Goal: Information Seeking & Learning: Understand process/instructions

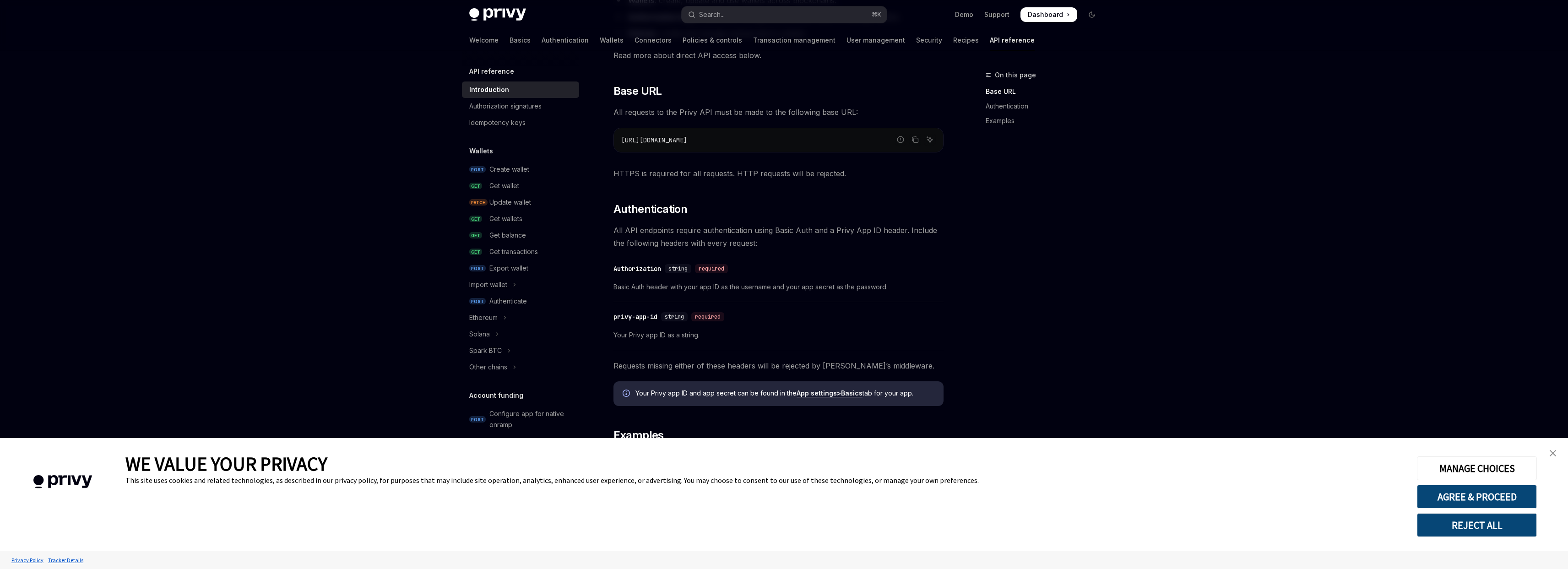
scroll to position [415, 0]
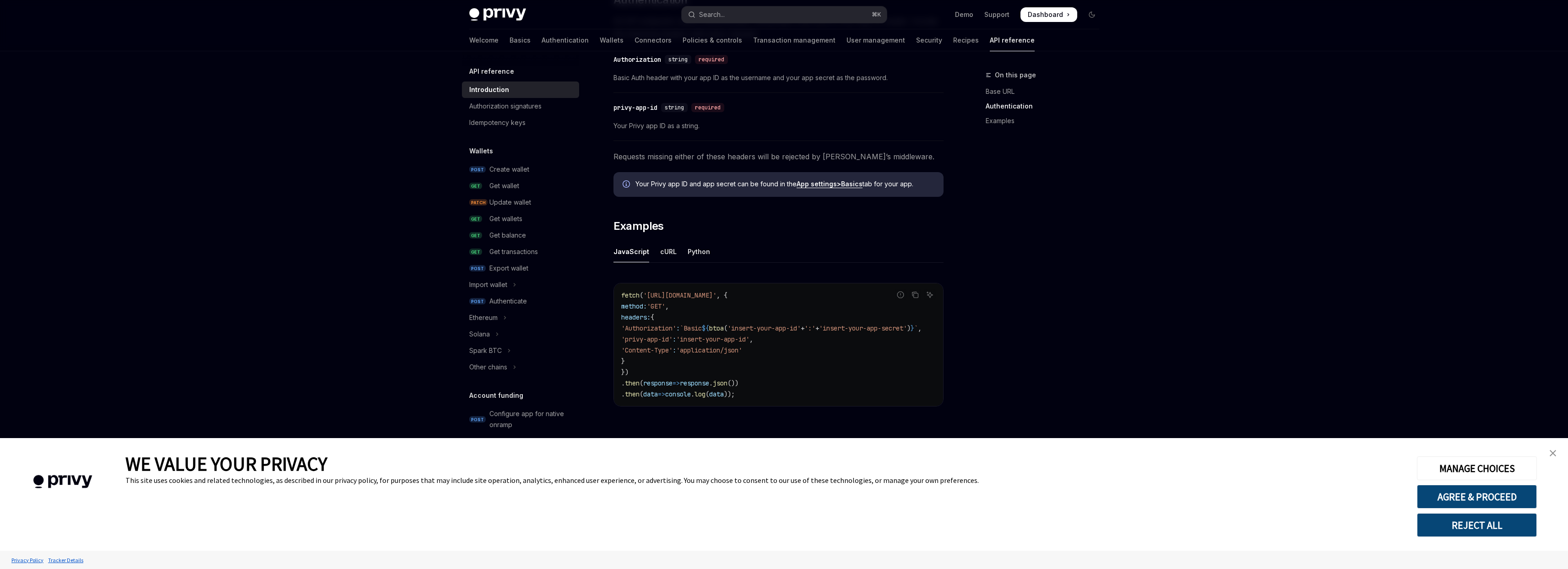
click at [816, 443] on div "WE VALUE YOUR PRIVACY This site uses cookies and related technologies, as descr…" at bounding box center [765, 494] width 1278 height 112
click at [1550, 453] on img "close banner" at bounding box center [1553, 453] width 7 height 7
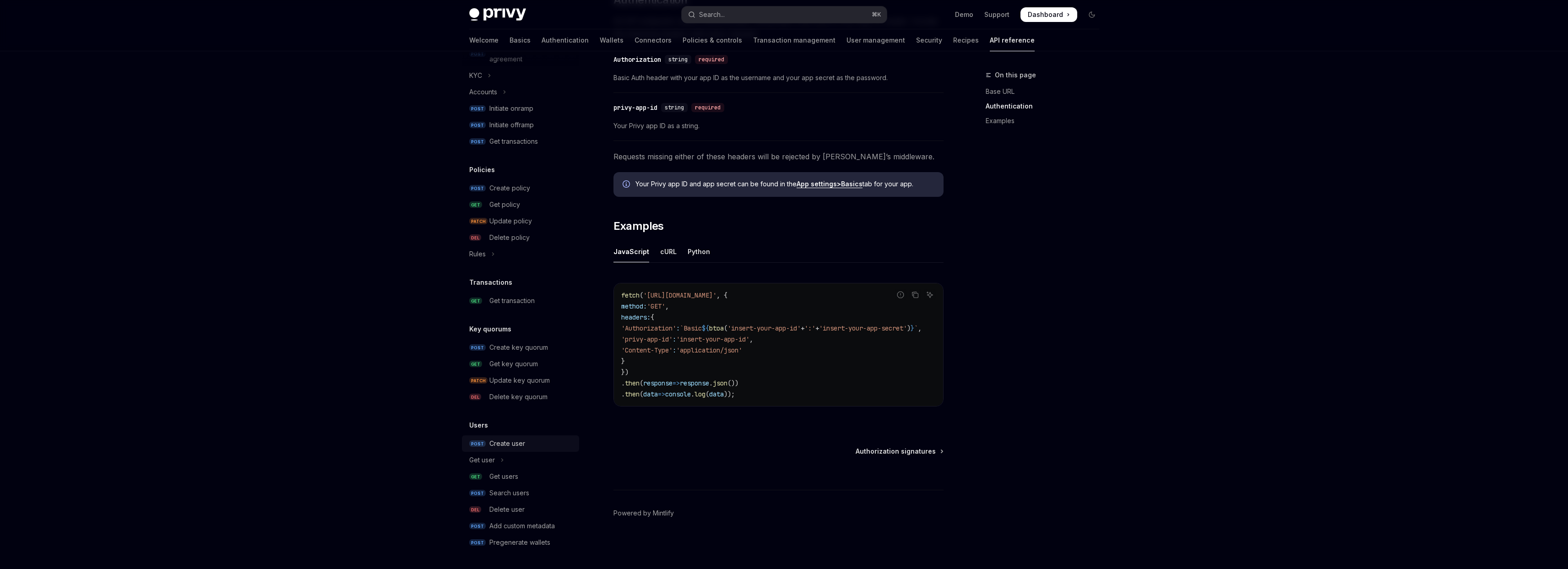
click at [515, 445] on div "Create user" at bounding box center [507, 444] width 36 height 11
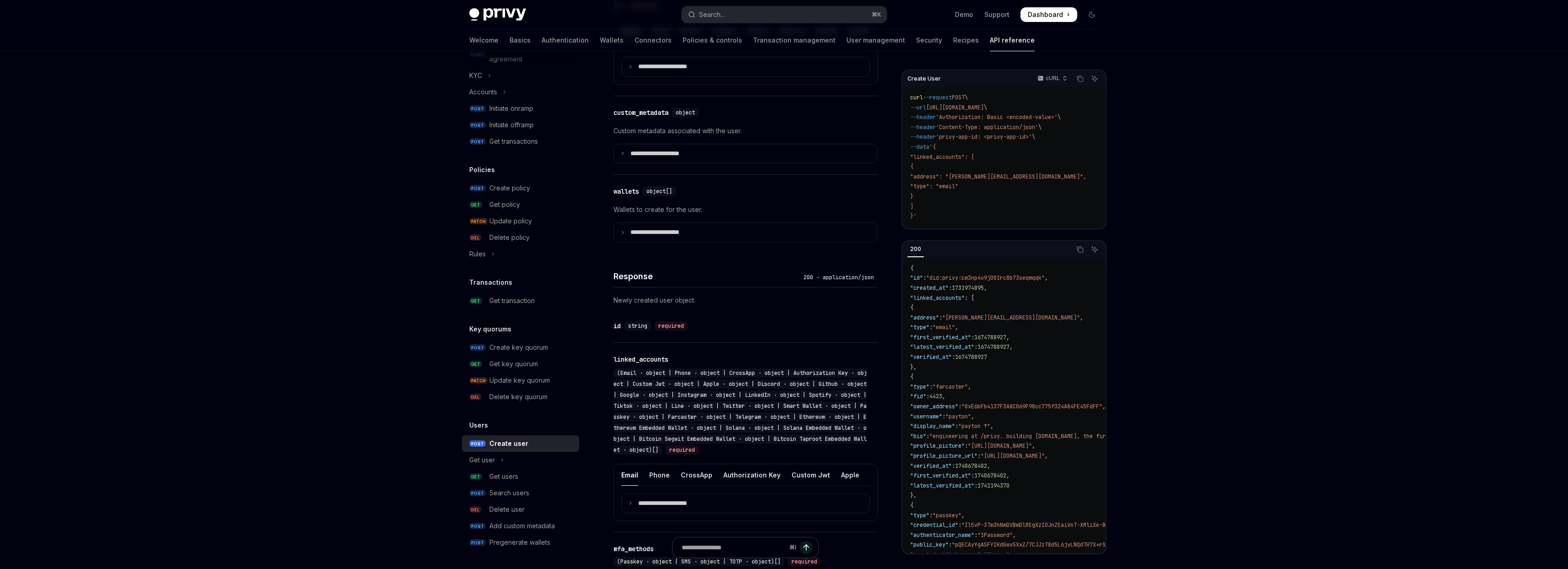
scroll to position [645, 0]
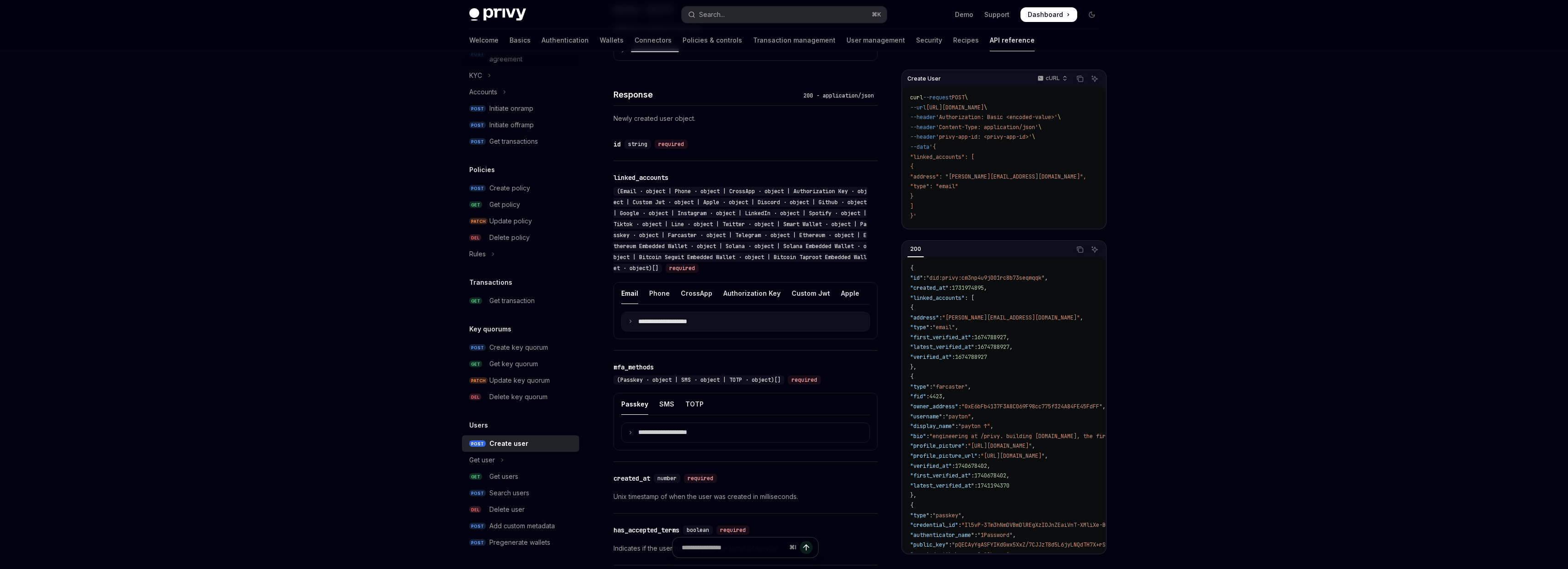
click at [631, 324] on icon at bounding box center [630, 321] width 5 height 5
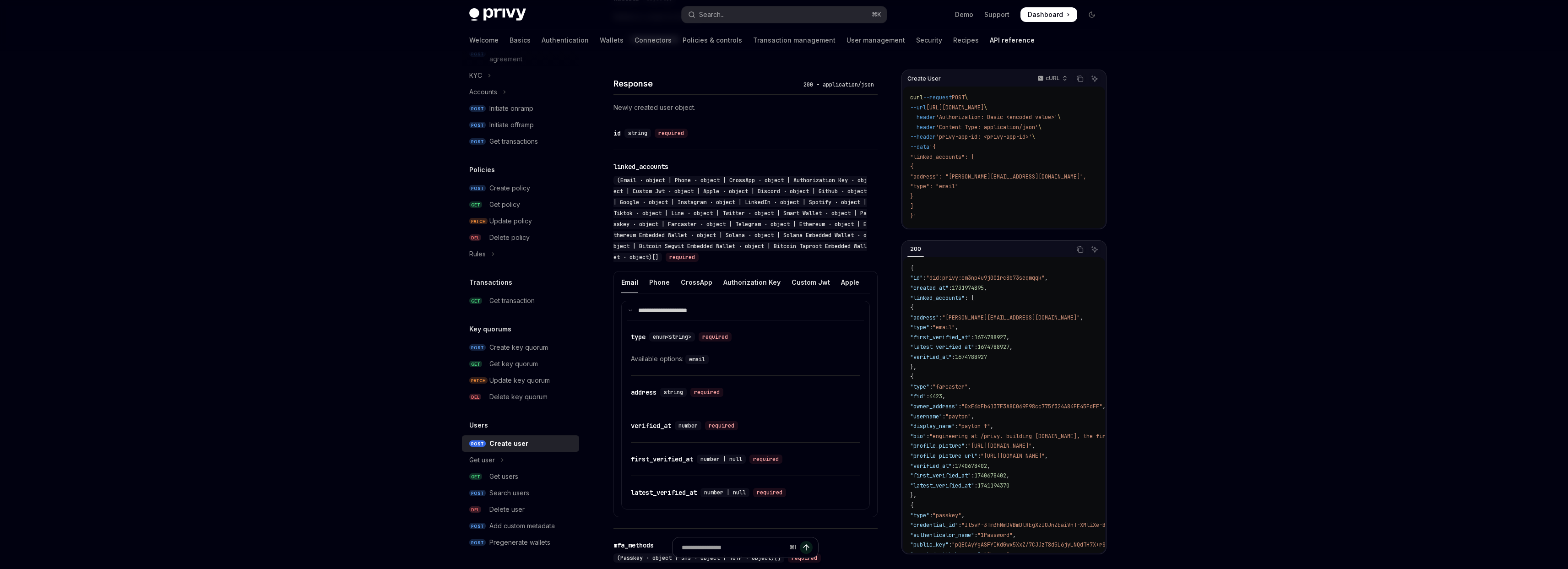
scroll to position [712, 0]
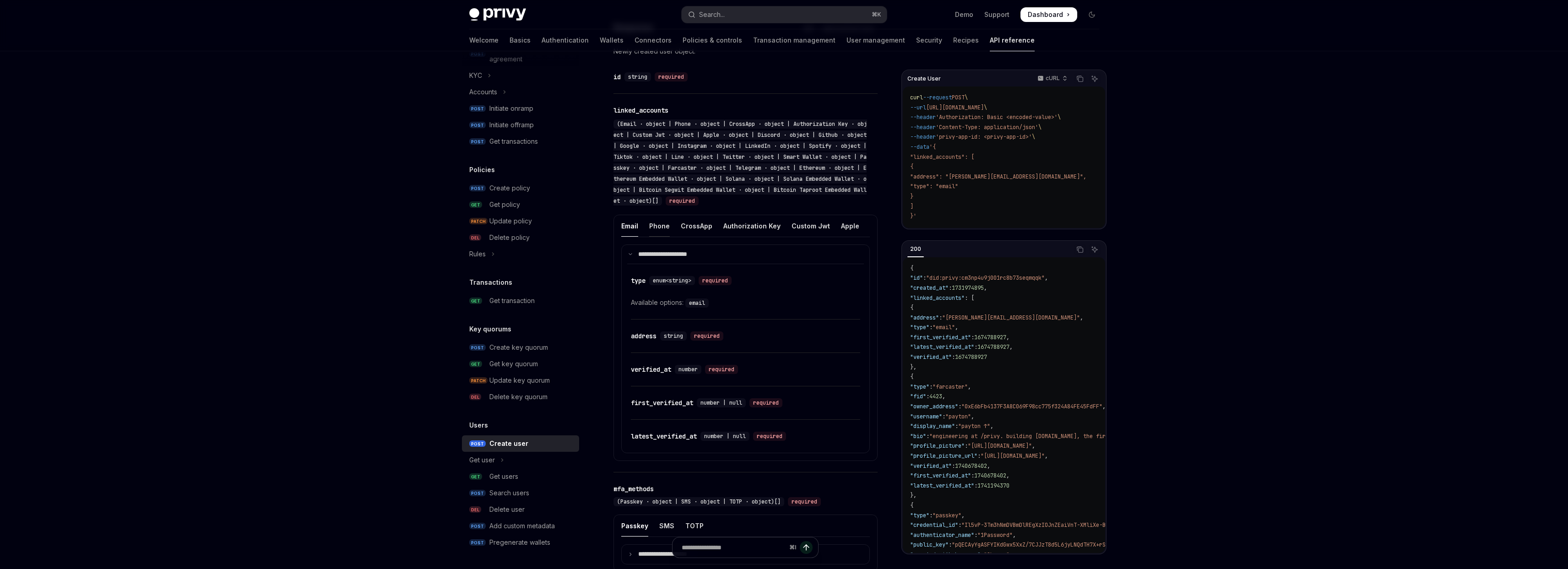
click at [657, 233] on div "Phone" at bounding box center [659, 226] width 21 height 22
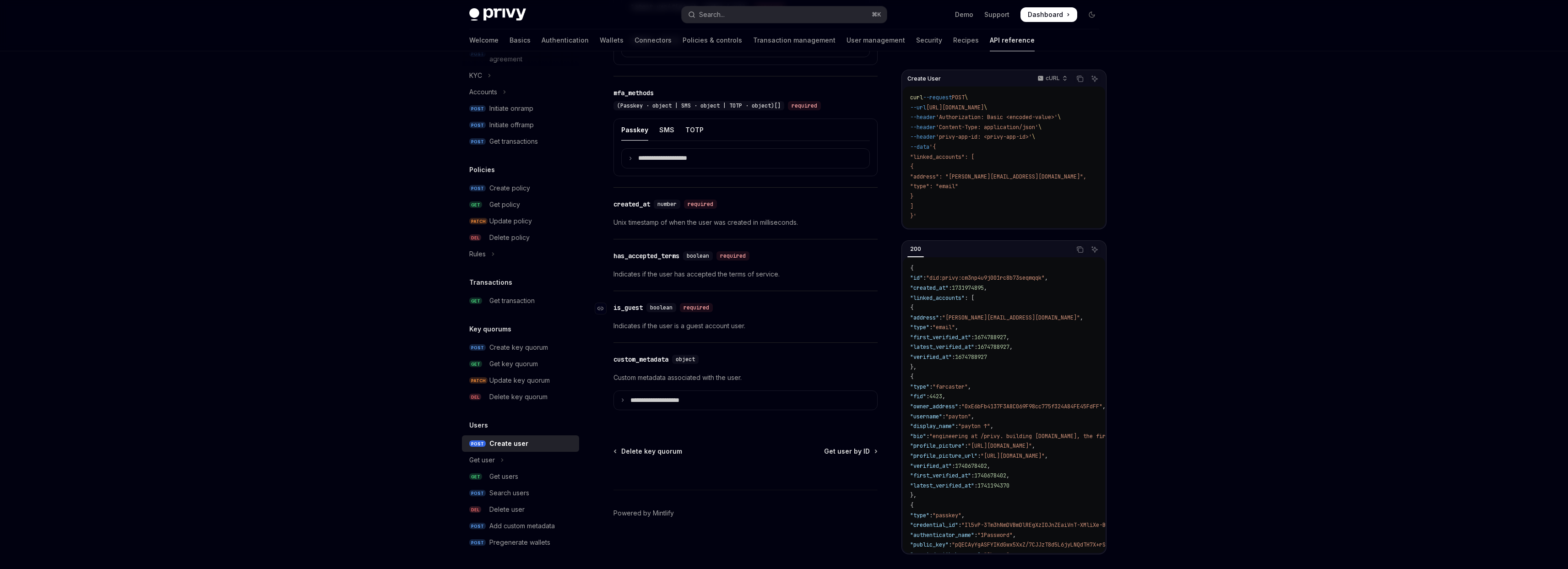
scroll to position [1155, 0]
click at [520, 445] on div "Create user" at bounding box center [509, 444] width 39 height 11
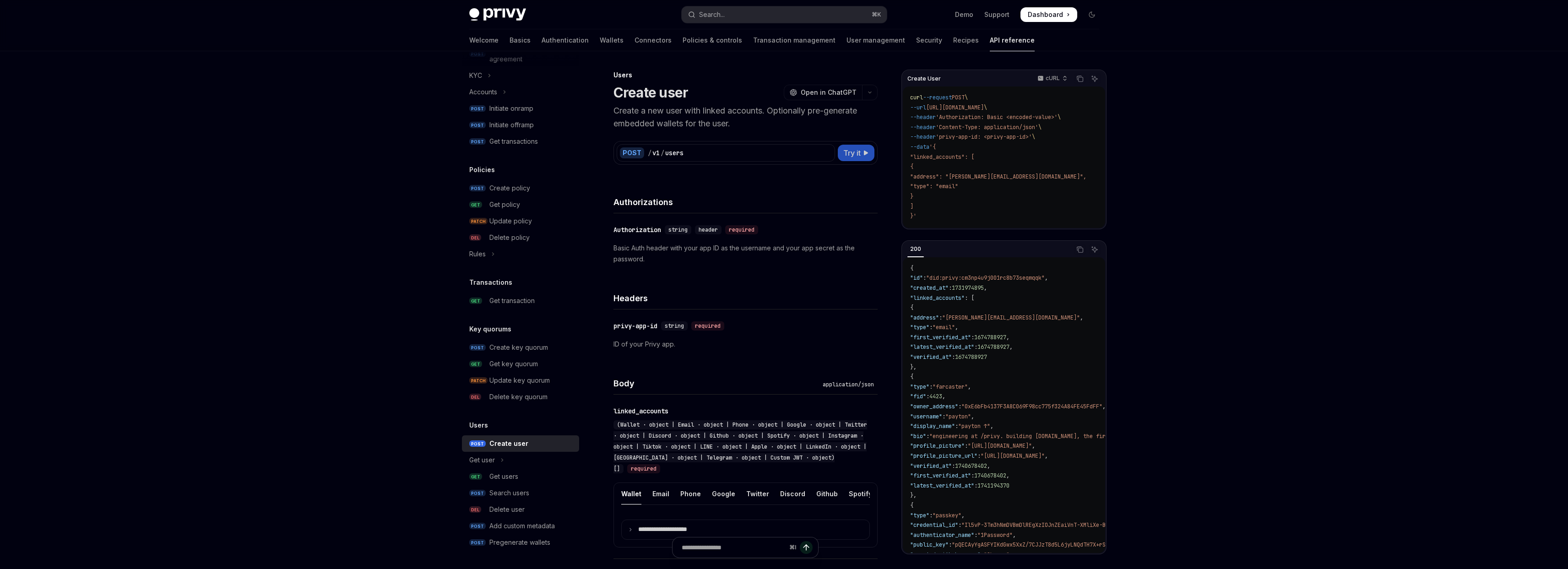
click at [861, 147] on button "Try it" at bounding box center [856, 153] width 36 height 17
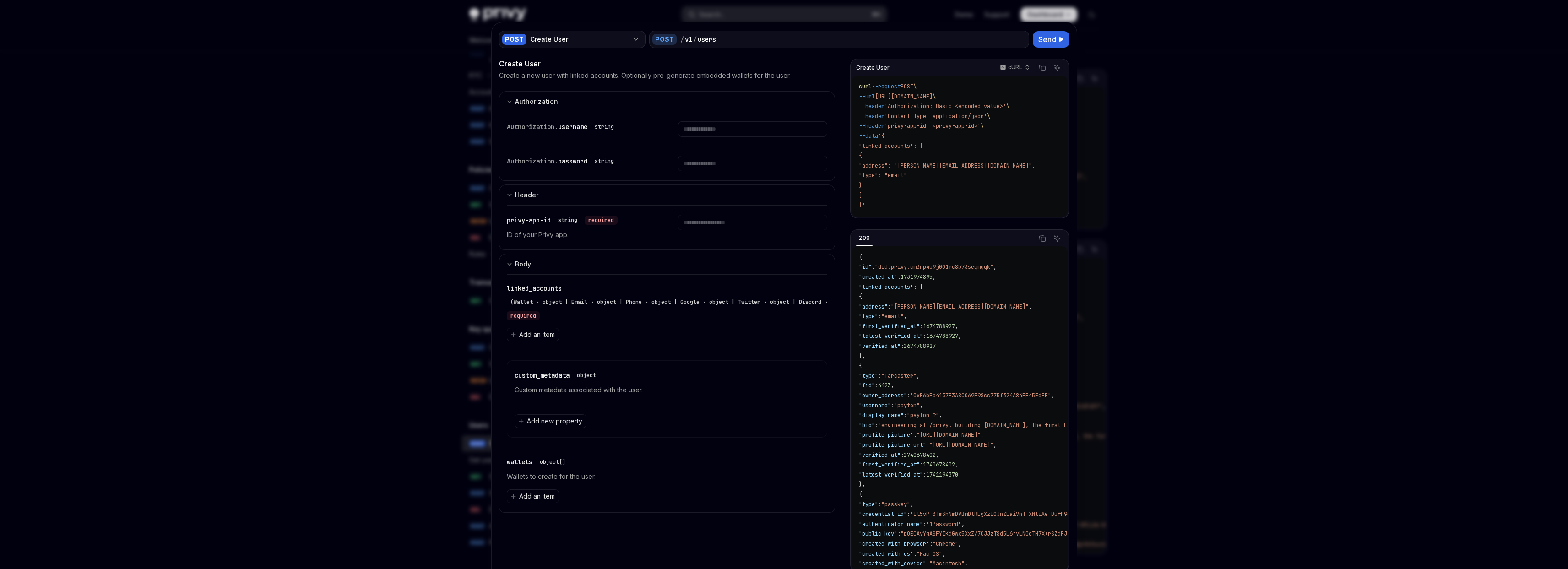
click at [604, 40] on div "Create User" at bounding box center [579, 40] width 98 height 9
click at [828, 60] on div "Create User" at bounding box center [667, 63] width 336 height 11
drag, startPoint x: 1184, startPoint y: 153, endPoint x: 1186, endPoint y: 159, distance: 6.3
click at [1184, 153] on div at bounding box center [784, 284] width 1568 height 569
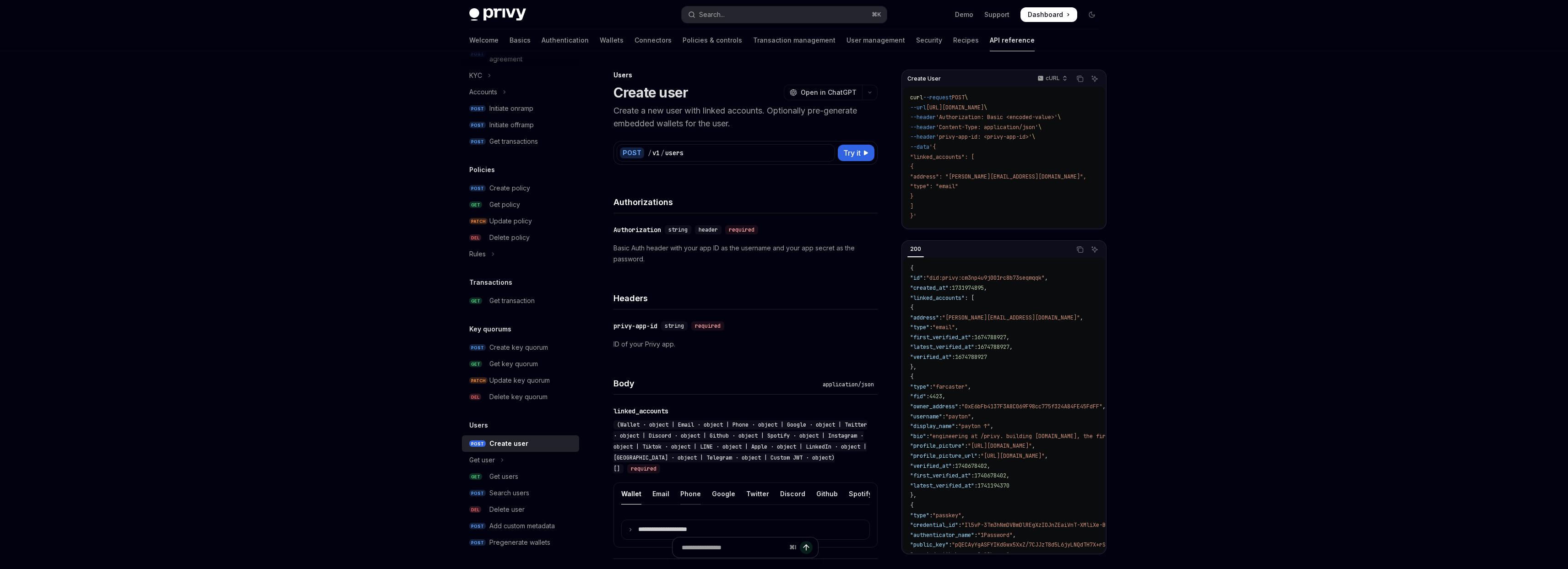
click at [687, 498] on div "Phone" at bounding box center [691, 494] width 21 height 22
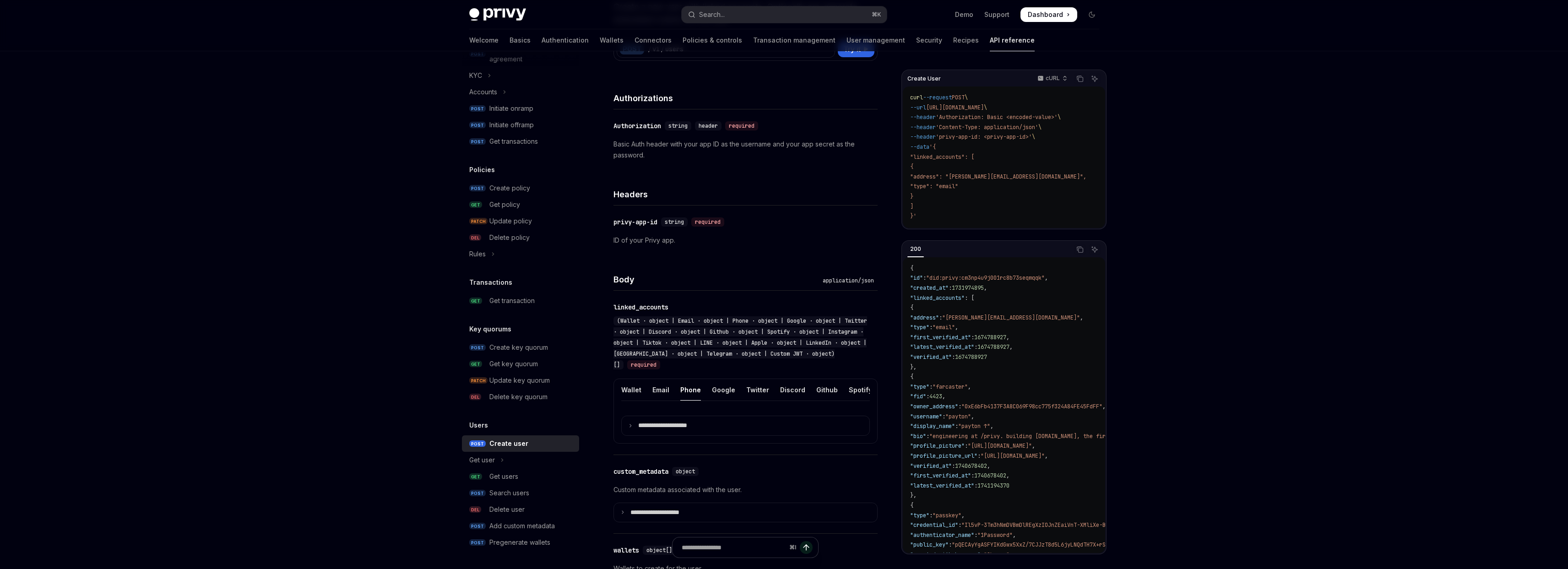
scroll to position [98, 0]
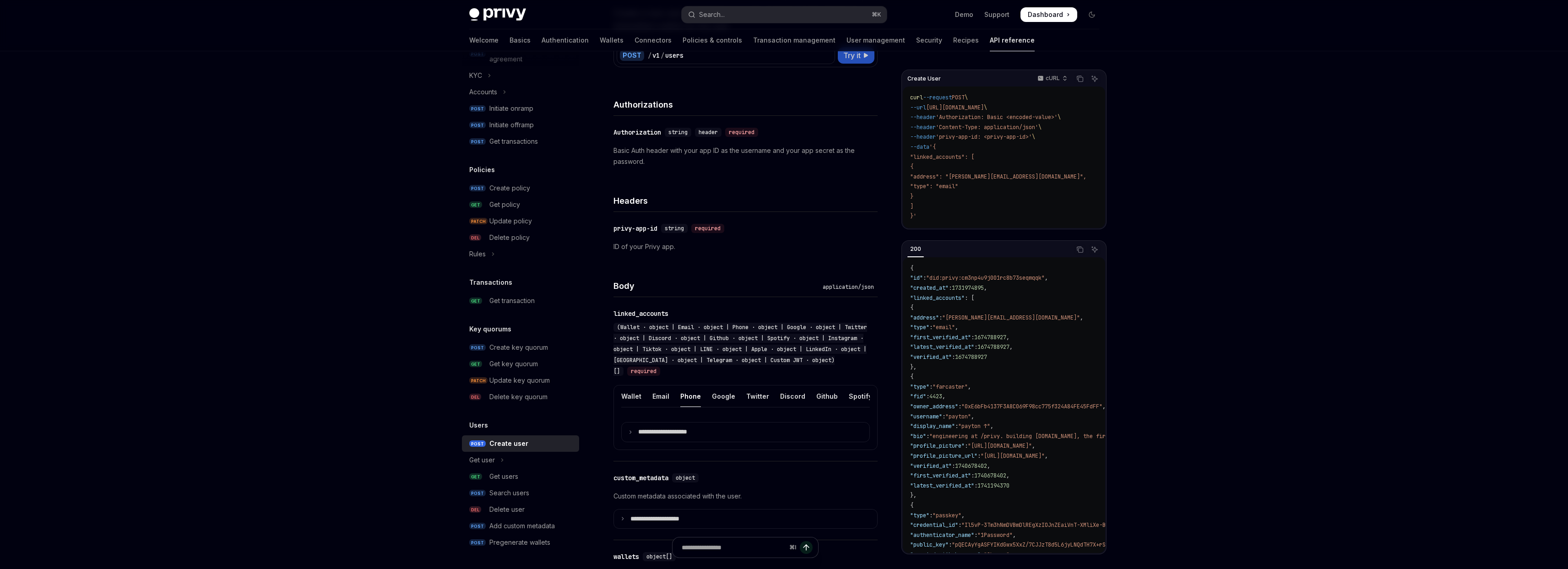
click at [861, 59] on button "Try it" at bounding box center [856, 55] width 36 height 17
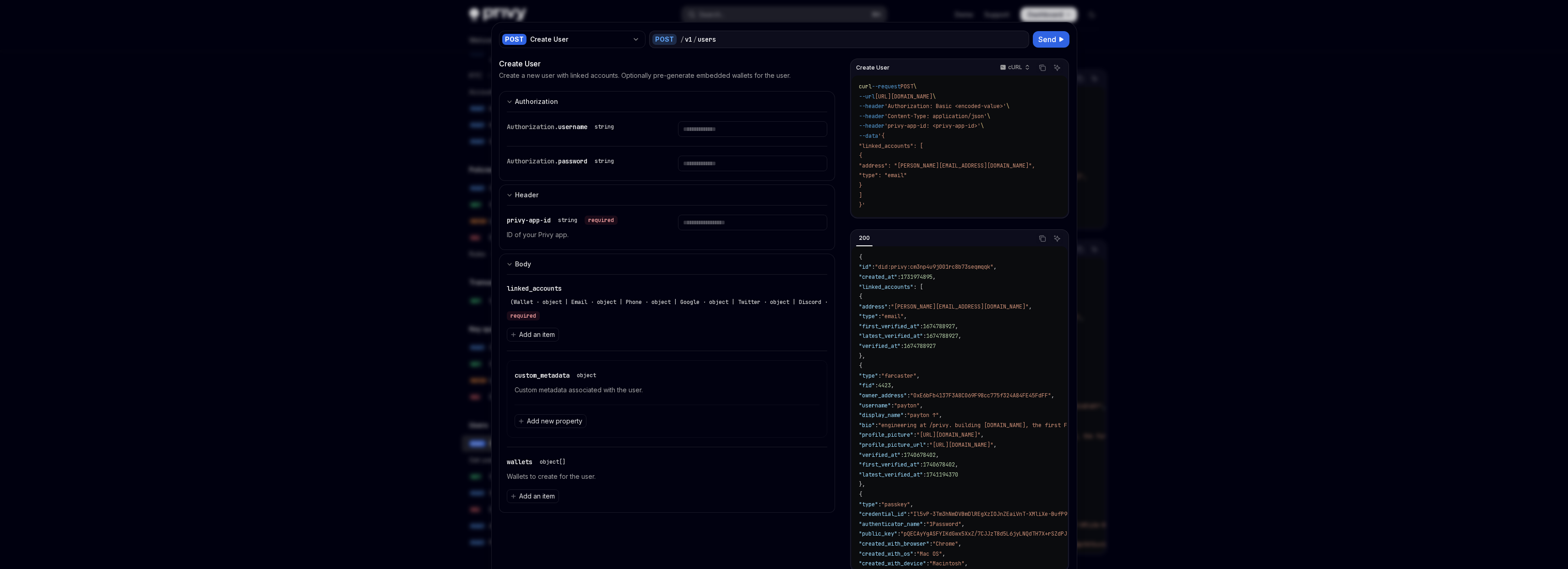
click at [469, 217] on div at bounding box center [784, 284] width 1568 height 569
type textarea "*"
